Goal: Task Accomplishment & Management: Complete application form

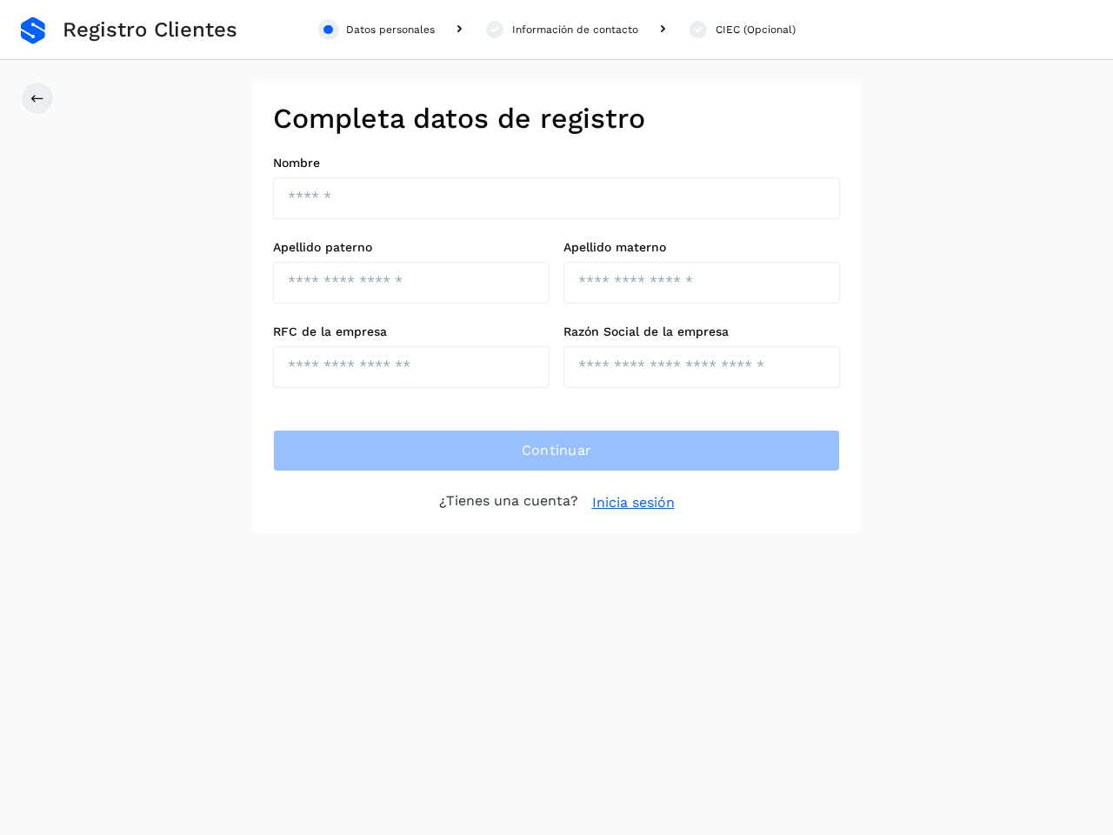
click at [377, 30] on div "Datos personales" at bounding box center [390, 30] width 89 height 16
click at [561, 30] on div "Información de contacto" at bounding box center [575, 30] width 126 height 16
click at [741, 30] on div "CIEC (Opcional)" at bounding box center [756, 30] width 80 height 16
click at [37, 98] on icon at bounding box center [37, 98] width 14 height 14
